Goal: Information Seeking & Learning: Learn about a topic

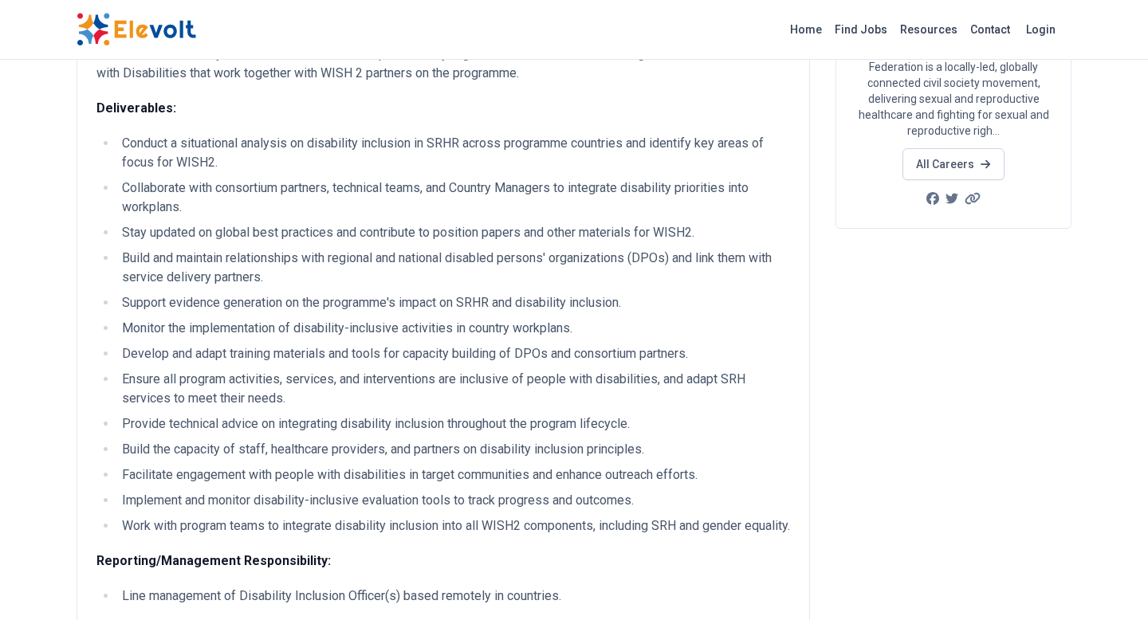
scroll to position [295, 0]
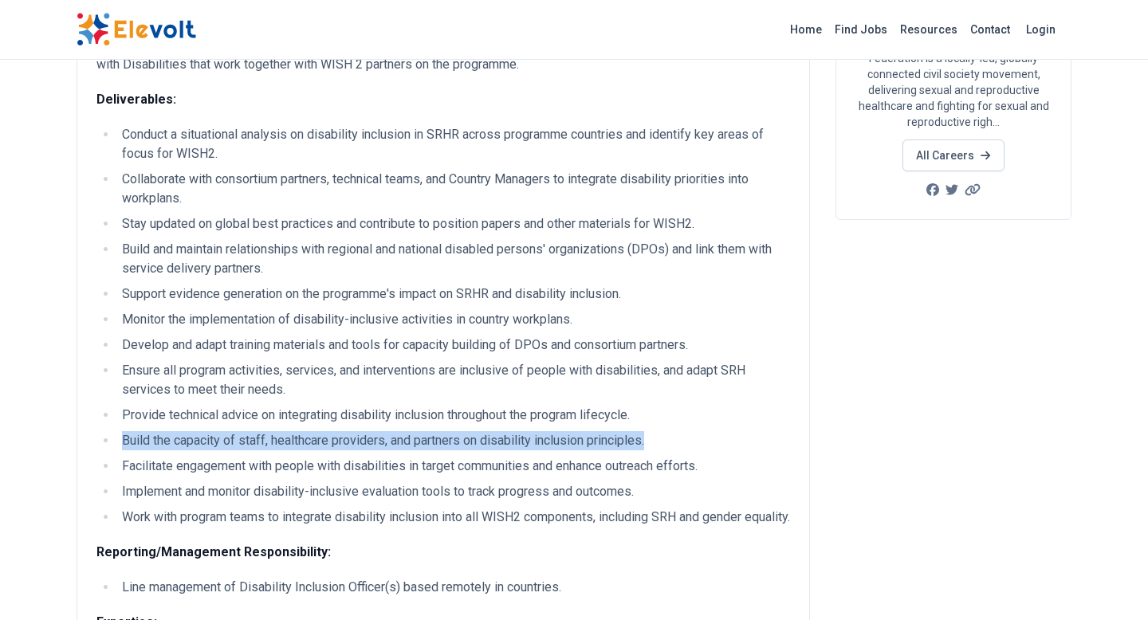
drag, startPoint x: 652, startPoint y: 443, endPoint x: 125, endPoint y: 444, distance: 527.1
click at [125, 444] on li "Build the capacity of staff, healthcare providers, and partners on disability i…" at bounding box center [453, 440] width 673 height 19
copy li "Build the capacity of staff, healthcare providers, and partners on disability i…"
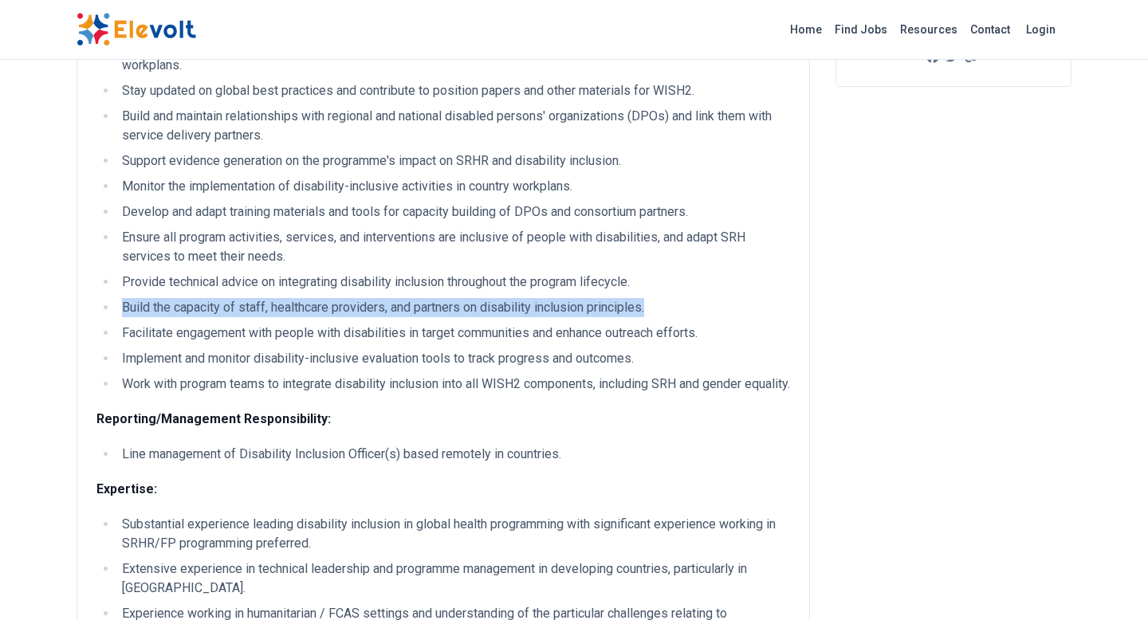
scroll to position [429, 0]
click at [636, 281] on li "Provide technical advice on integrating disability inclusion throughout the pro…" at bounding box center [453, 281] width 673 height 19
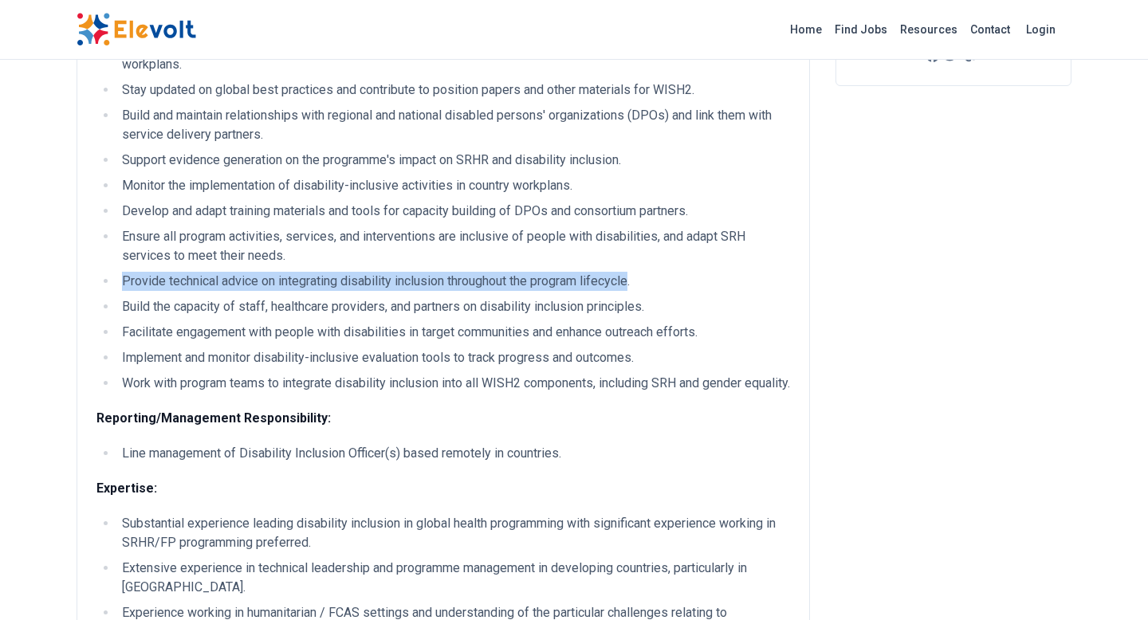
drag, startPoint x: 636, startPoint y: 281, endPoint x: 125, endPoint y: 287, distance: 511.2
click at [125, 287] on li "Provide technical advice on integrating disability inclusion throughout the pro…" at bounding box center [453, 281] width 673 height 19
click at [228, 261] on li "Ensure all program activities, services, and interventions are inclusive of peo…" at bounding box center [453, 246] width 673 height 38
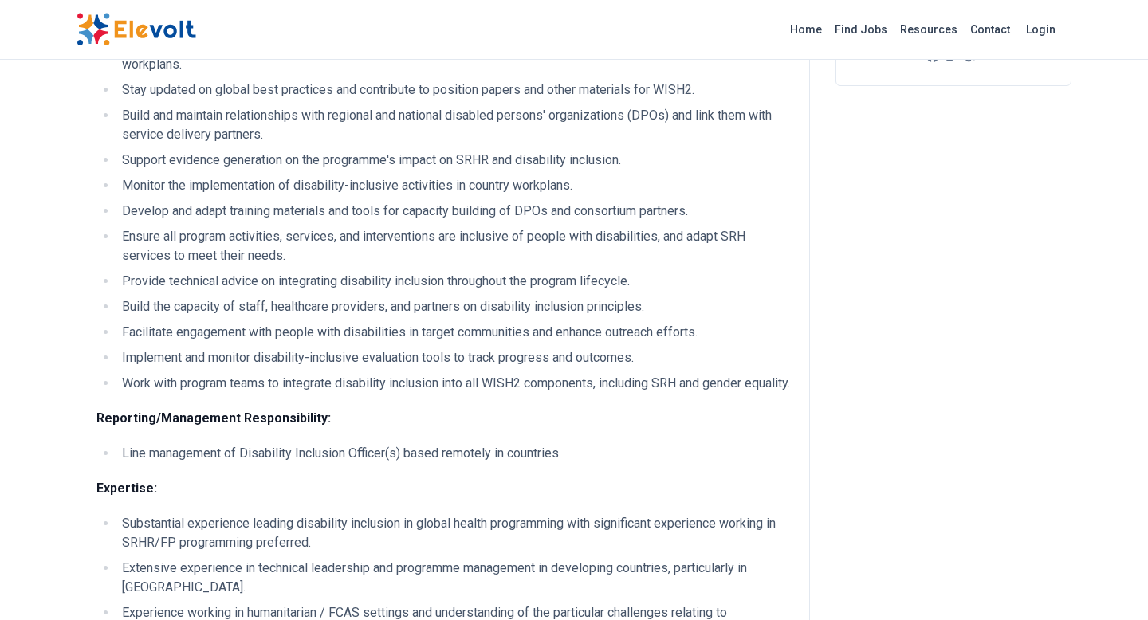
click at [659, 238] on li "Ensure all program activities, services, and interventions are inclusive of peo…" at bounding box center [453, 246] width 673 height 38
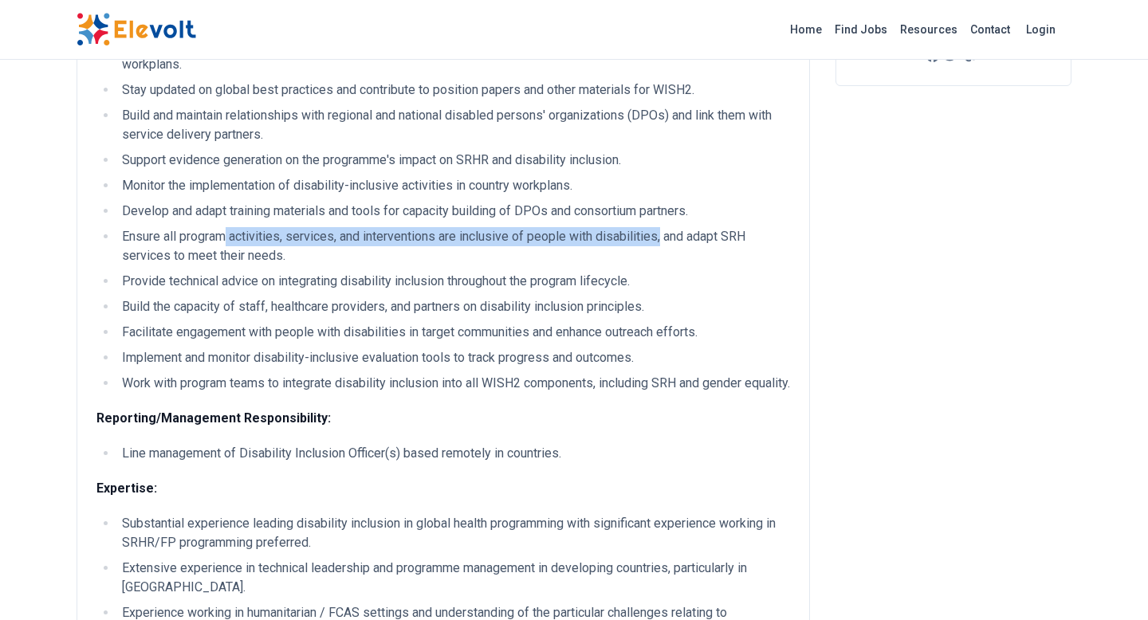
drag, startPoint x: 663, startPoint y: 236, endPoint x: 225, endPoint y: 234, distance: 437.8
click at [225, 234] on li "Ensure all program activities, services, and interventions are inclusive of peo…" at bounding box center [453, 246] width 673 height 38
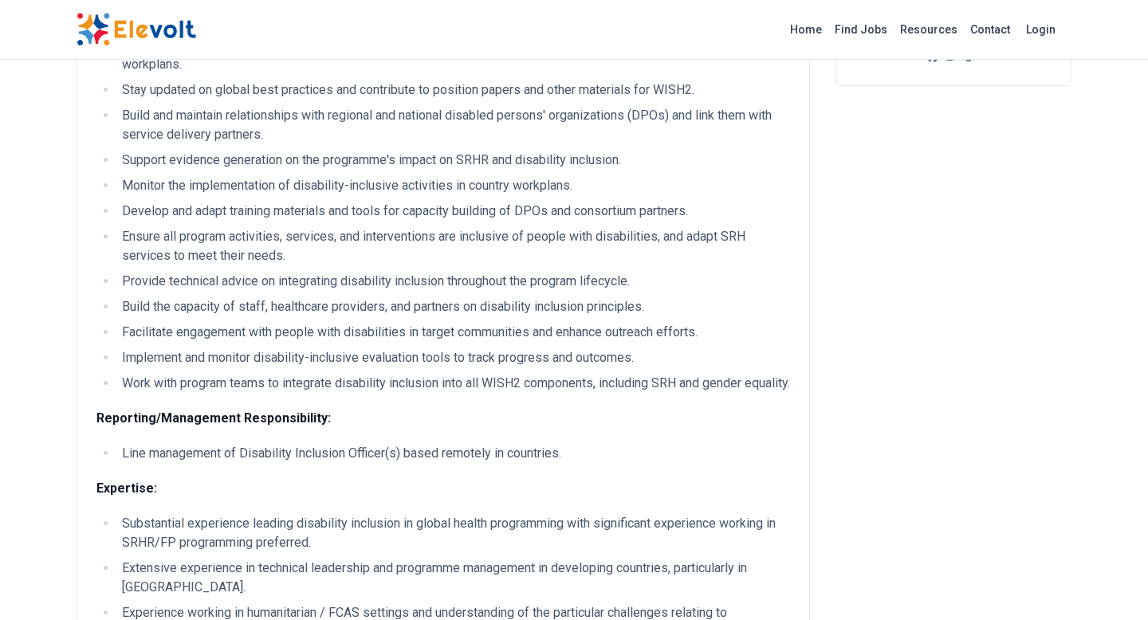
click at [696, 212] on li "Develop and adapt training materials and tools for capacity building of DPOs an…" at bounding box center [453, 211] width 673 height 19
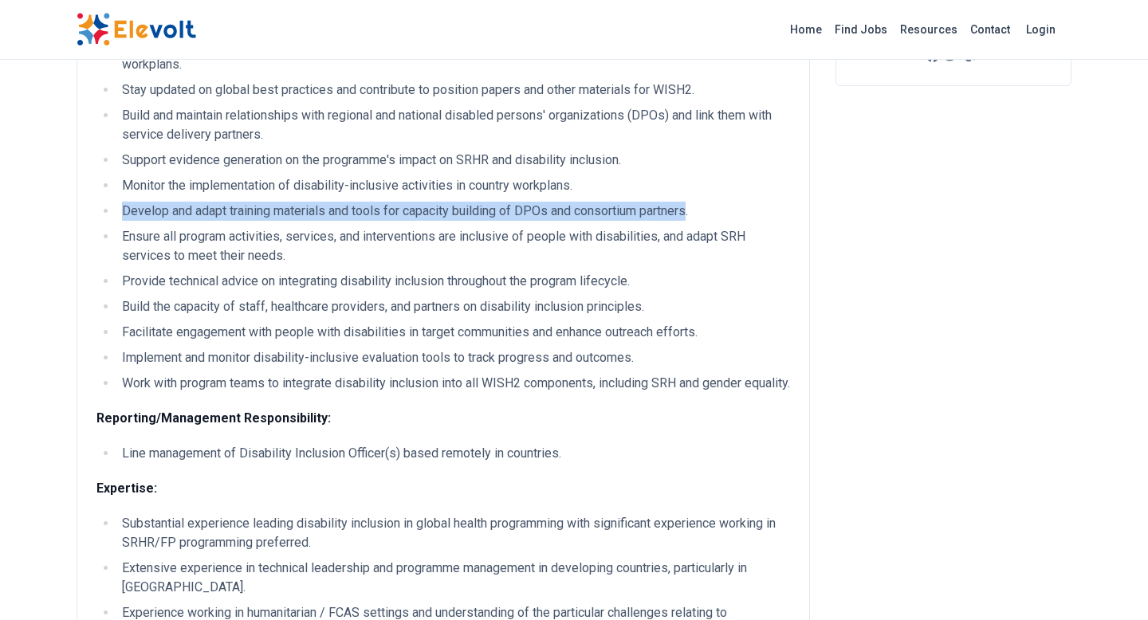
drag, startPoint x: 696, startPoint y: 212, endPoint x: 123, endPoint y: 214, distance: 573.3
click at [123, 214] on li "Develop and adapt training materials and tools for capacity building of DPOs an…" at bounding box center [453, 211] width 673 height 19
copy li "Develop and adapt training materials and tools for capacity building of DPOs an…"
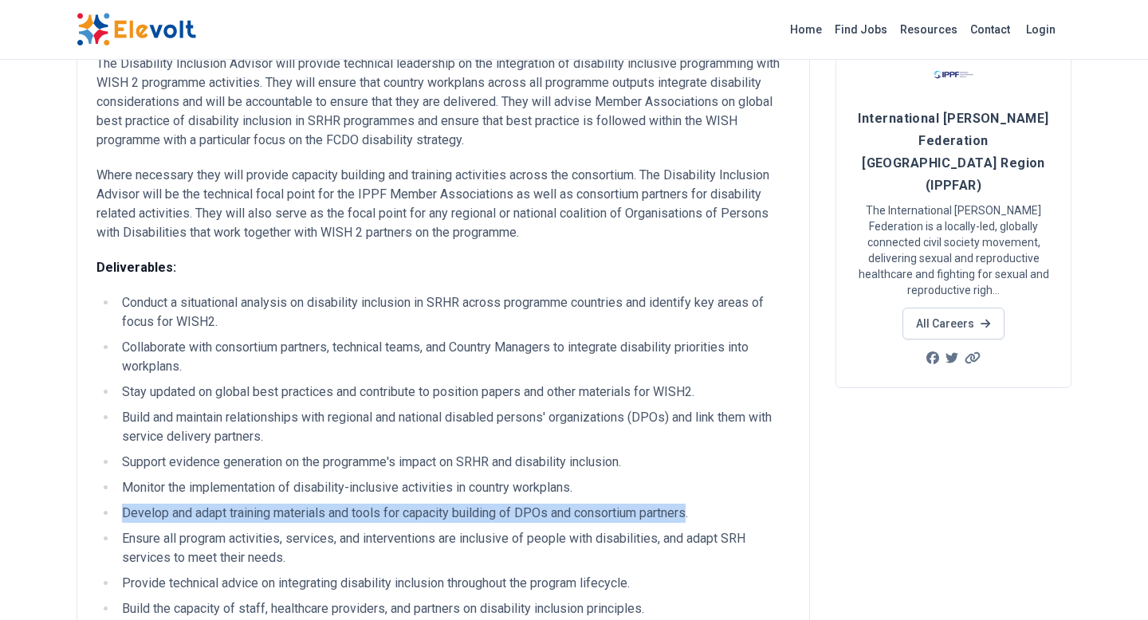
scroll to position [128, 0]
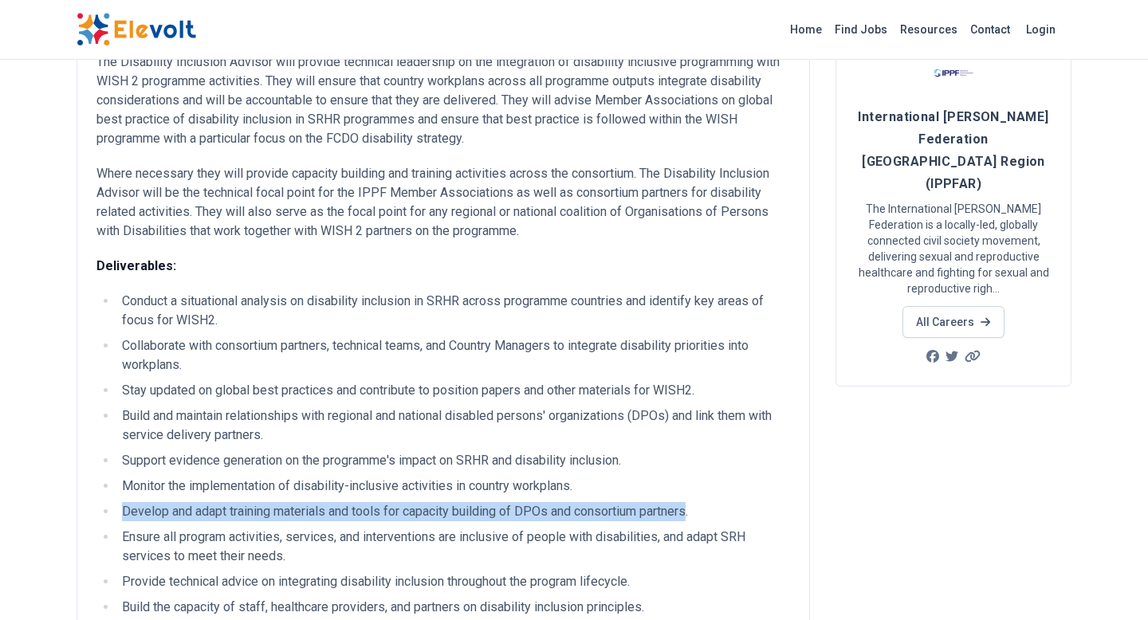
click at [123, 302] on li "Conduct a situational analysis on disability inclusion in SRHR across programme…" at bounding box center [453, 311] width 673 height 38
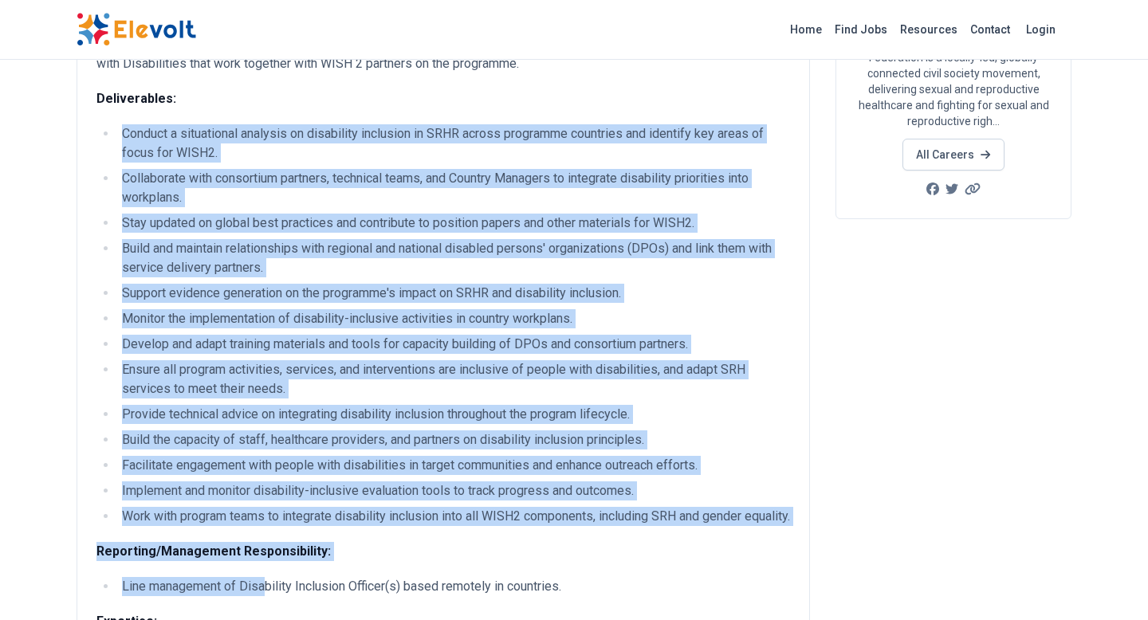
scroll to position [319, 0]
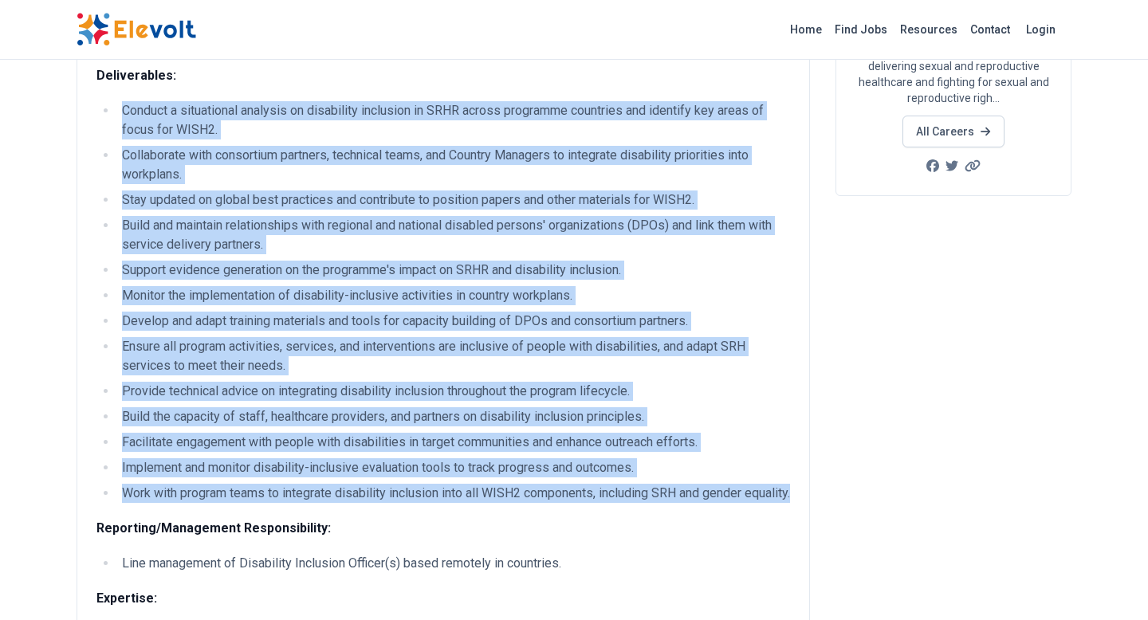
drag, startPoint x: 123, startPoint y: 302, endPoint x: 317, endPoint y: 518, distance: 289.7
click at [317, 503] on ul "Conduct a situational analysis on disability inclusion in SRHR across programme…" at bounding box center [443, 302] width 694 height 402
click at [96, 72] on strong "Deliverables:" at bounding box center [136, 75] width 80 height 15
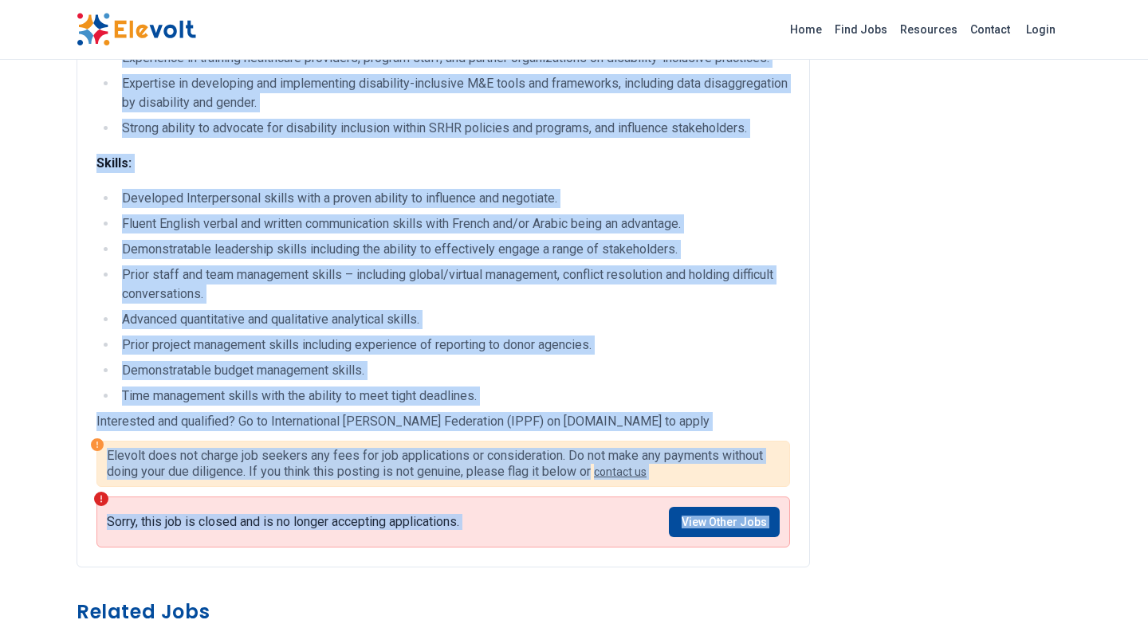
scroll to position [1174, 0]
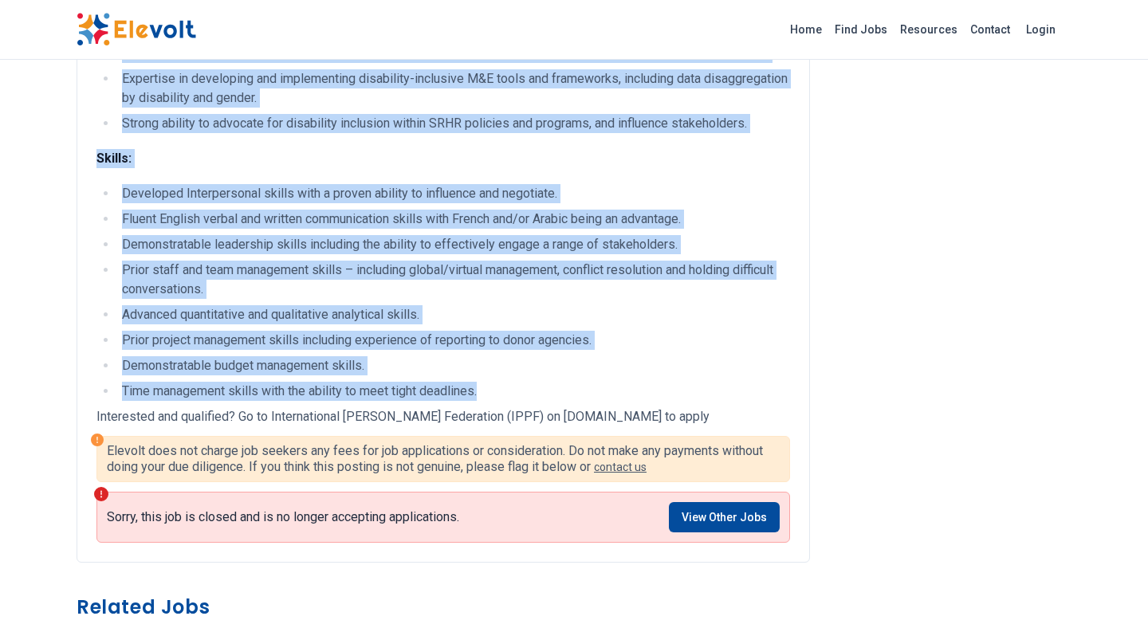
drag, startPoint x: 96, startPoint y: 72, endPoint x: 483, endPoint y: 408, distance: 512.7
copy div "Deliverables: Conduct a situational analysis on disability inclusion in SRHR ac…"
